Goal: Task Accomplishment & Management: Use online tool/utility

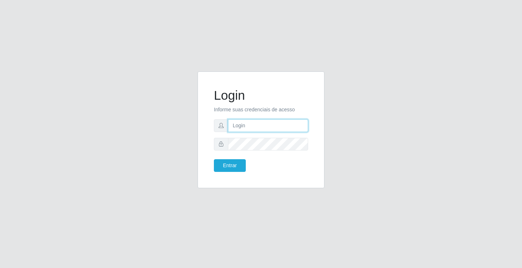
click at [253, 130] on input "text" at bounding box center [268, 125] width 80 height 13
type input "[PERSON_NAME]"
click at [214, 159] on button "Entrar" at bounding box center [230, 165] width 32 height 13
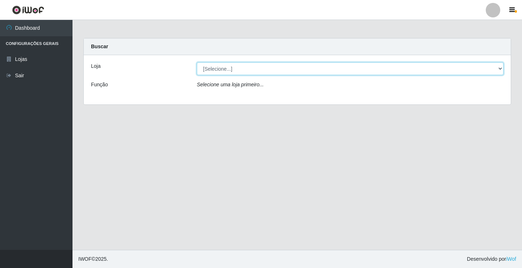
click at [274, 69] on select "[Selecione...] Ideal - Conceição" at bounding box center [350, 68] width 307 height 13
select select "231"
click at [197, 62] on select "[Selecione...] Ideal - Conceição" at bounding box center [350, 68] width 307 height 13
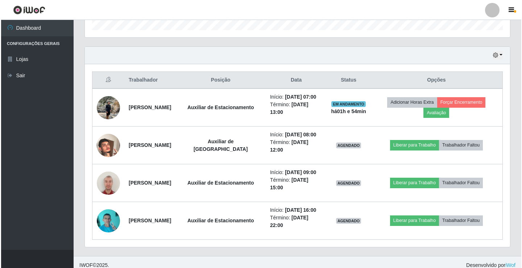
scroll to position [235, 0]
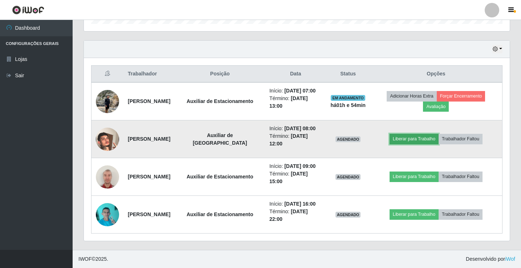
click at [424, 139] on button "Liberar para Trabalho" at bounding box center [413, 139] width 49 height 10
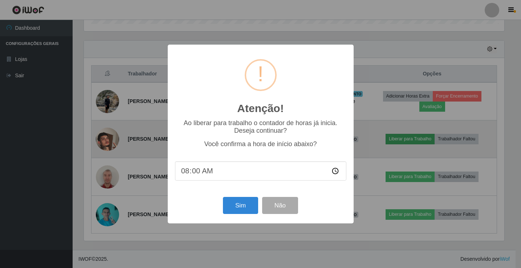
scroll to position [151, 422]
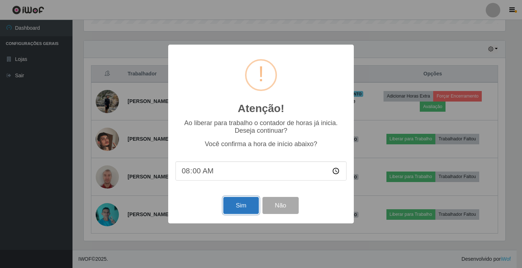
click at [239, 201] on button "Sim" at bounding box center [240, 205] width 35 height 17
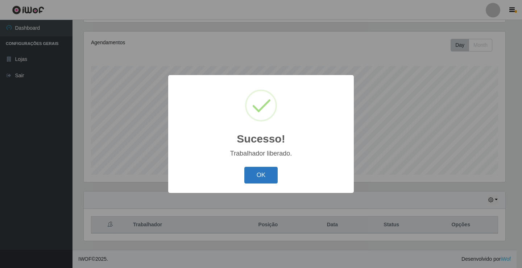
click at [268, 178] on button "OK" at bounding box center [262, 175] width 34 height 17
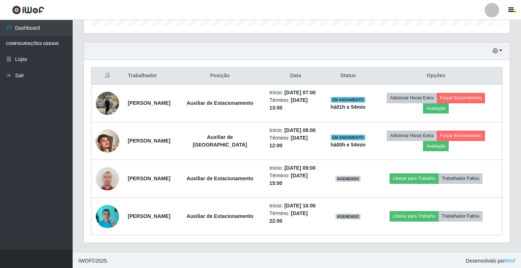
scroll to position [235, 0]
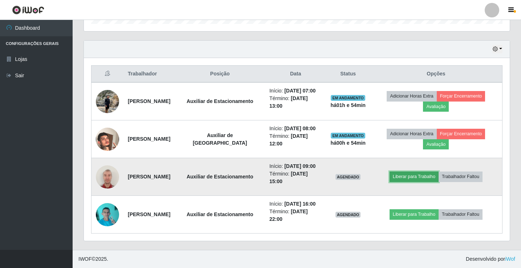
click at [410, 181] on button "Liberar para Trabalho" at bounding box center [413, 177] width 49 height 10
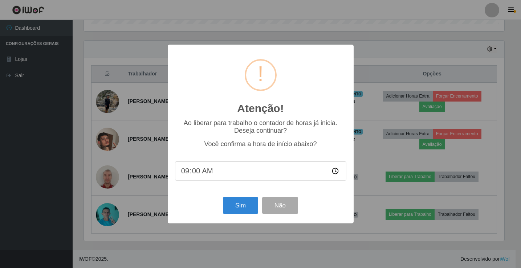
scroll to position [151, 422]
click at [246, 209] on button "Sim" at bounding box center [240, 205] width 35 height 17
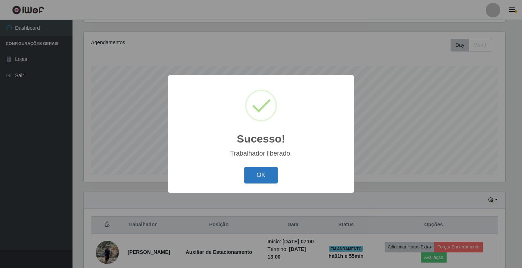
click at [257, 175] on button "OK" at bounding box center [262, 175] width 34 height 17
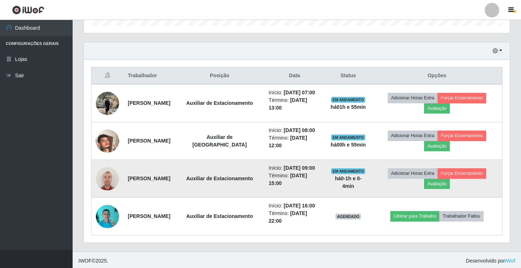
scroll to position [235, 0]
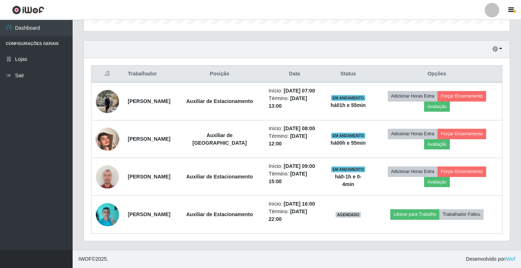
click at [490, 8] on div at bounding box center [491, 10] width 15 height 15
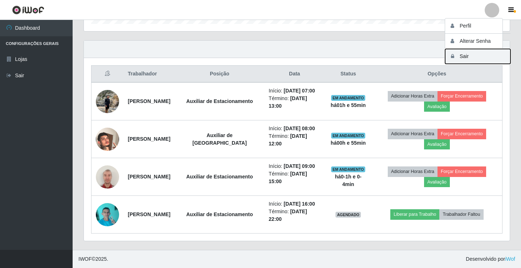
click at [478, 61] on button "Sair" at bounding box center [477, 56] width 65 height 15
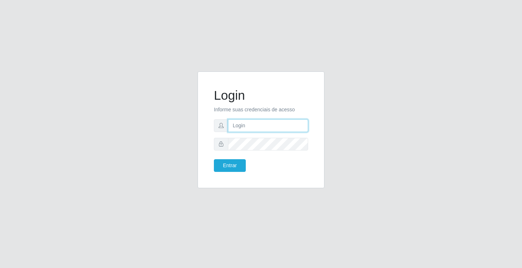
click at [240, 131] on input "text" at bounding box center [268, 125] width 80 height 13
type input "[PERSON_NAME]"
click at [214, 159] on button "Entrar" at bounding box center [230, 165] width 32 height 13
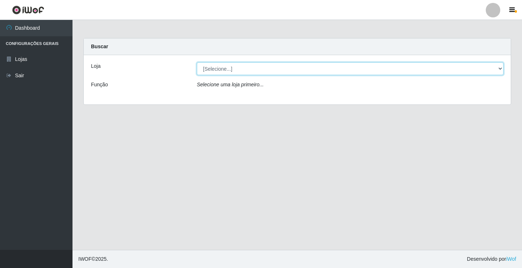
click at [246, 71] on select "[Selecione...] Ideal - Conceição" at bounding box center [350, 68] width 307 height 13
select select "231"
click at [197, 62] on select "[Selecione...] Ideal - Conceição" at bounding box center [350, 68] width 307 height 13
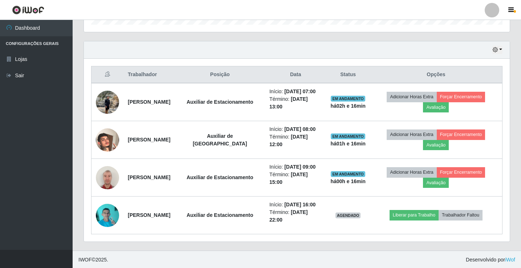
scroll to position [235, 0]
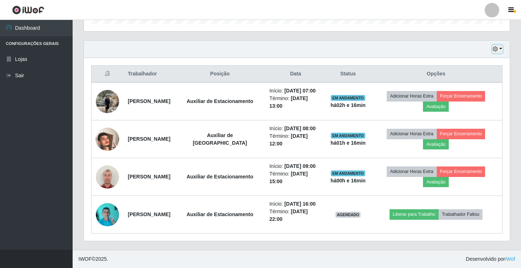
click at [495, 52] on icon "button" at bounding box center [494, 48] width 5 height 5
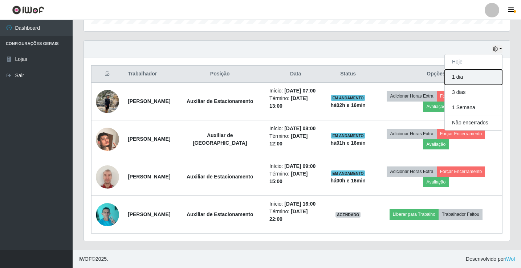
click at [482, 73] on button "1 dia" at bounding box center [472, 77] width 57 height 15
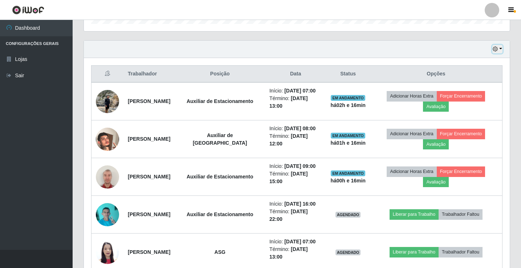
click at [494, 51] on icon "button" at bounding box center [494, 48] width 5 height 5
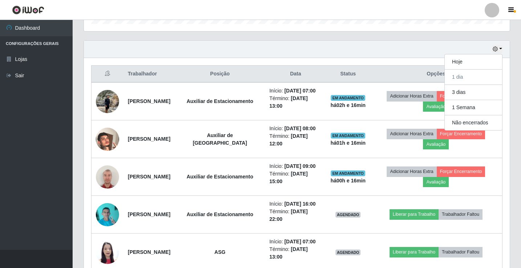
click at [429, 50] on div "Hoje 1 dia 3 dias 1 Semana Não encerrados" at bounding box center [297, 49] width 426 height 17
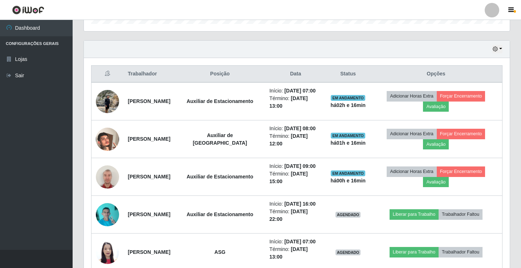
click at [493, 13] on div at bounding box center [491, 10] width 15 height 15
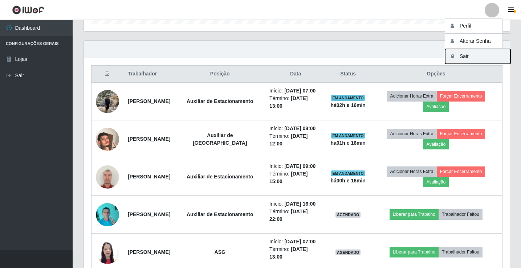
click at [473, 61] on button "Sair" at bounding box center [477, 56] width 65 height 15
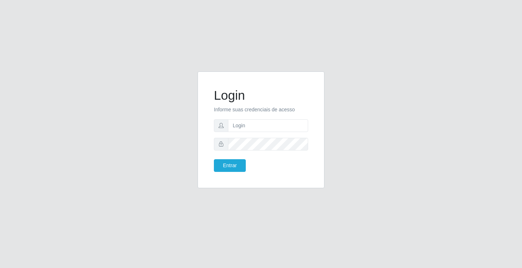
click at [273, 118] on form "Login Informe suas credenciais de acesso Entrar" at bounding box center [261, 130] width 94 height 84
click at [279, 127] on input "text" at bounding box center [268, 125] width 80 height 13
type input "[PERSON_NAME]"
click at [214, 159] on button "Entrar" at bounding box center [230, 165] width 32 height 13
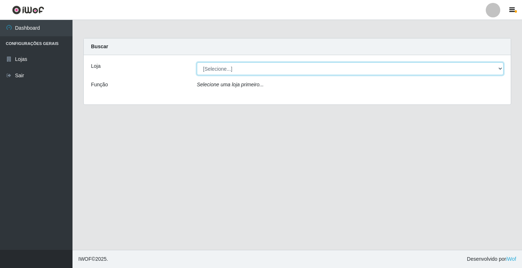
click at [233, 72] on select "[Selecione...] Ideal - Conceição" at bounding box center [350, 68] width 307 height 13
select select "231"
click at [197, 62] on select "[Selecione...] Ideal - Conceição" at bounding box center [350, 68] width 307 height 13
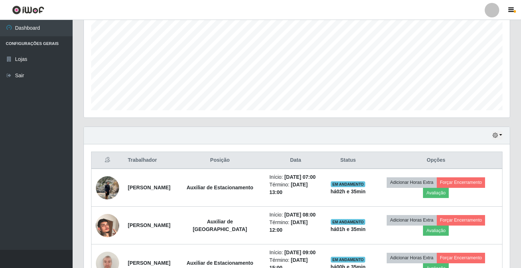
scroll to position [54, 0]
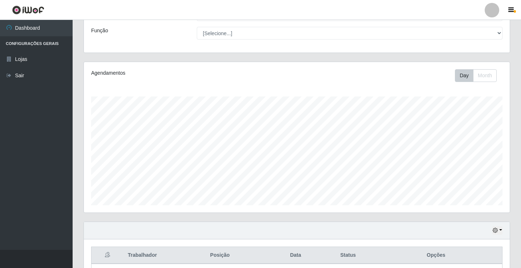
click at [494, 12] on div at bounding box center [491, 10] width 15 height 15
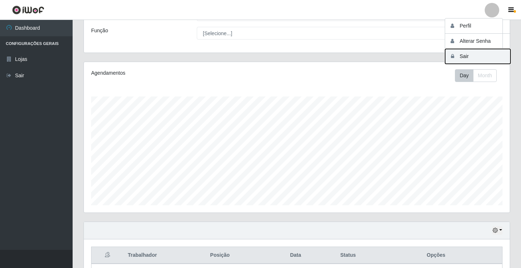
click at [484, 49] on button "Sair" at bounding box center [477, 56] width 65 height 15
